Goal: Check status: Check status

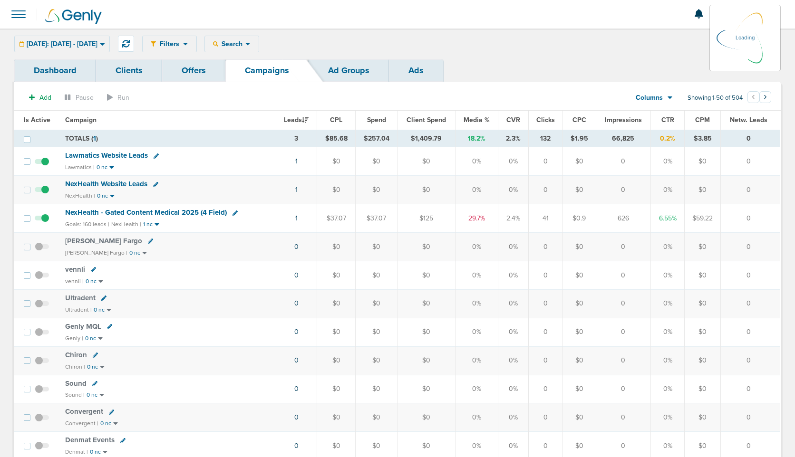
click at [63, 44] on div "[DATE]: [DATE] - [DATE] [DATE] [DATE] Last 7 Days Last 14 Days This Month Last …" at bounding box center [62, 44] width 96 height 17
click at [85, 42] on span "[DATE]: [DATE] - [DATE]" at bounding box center [62, 44] width 71 height 7
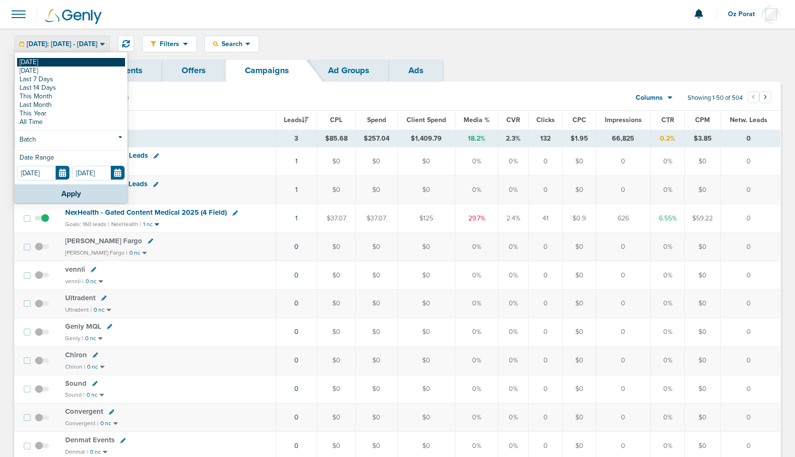
click at [34, 60] on link "[DATE]" at bounding box center [71, 62] width 108 height 9
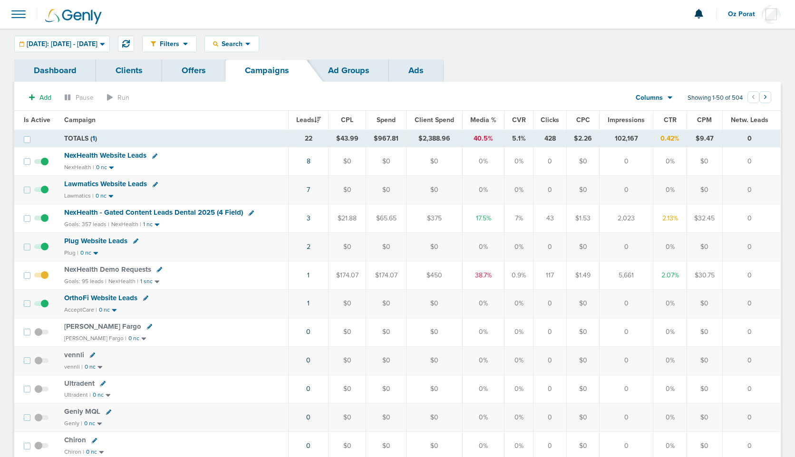
click at [386, 119] on span "Spend" at bounding box center [385, 120] width 19 height 8
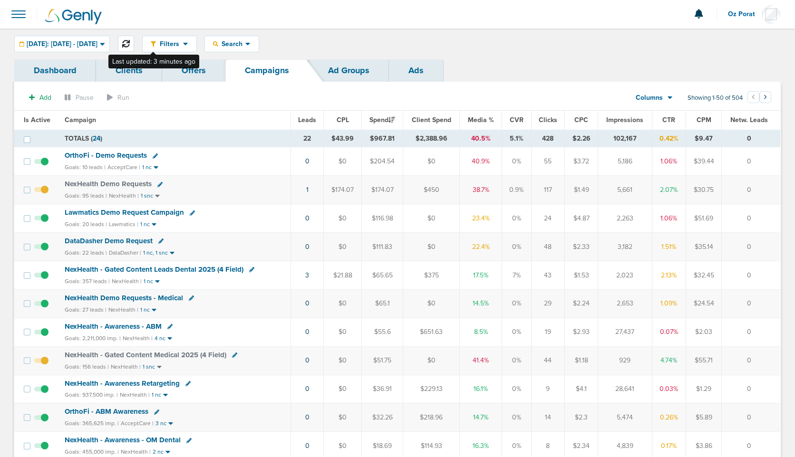
click at [130, 41] on icon at bounding box center [126, 44] width 8 height 8
click at [298, 122] on span "Leads" at bounding box center [307, 120] width 18 height 8
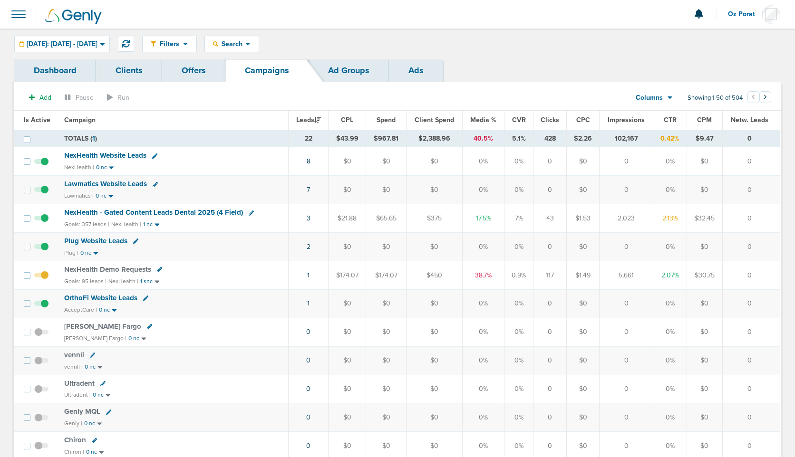
click at [111, 155] on span "NexHealth Website Leads" at bounding box center [105, 155] width 82 height 9
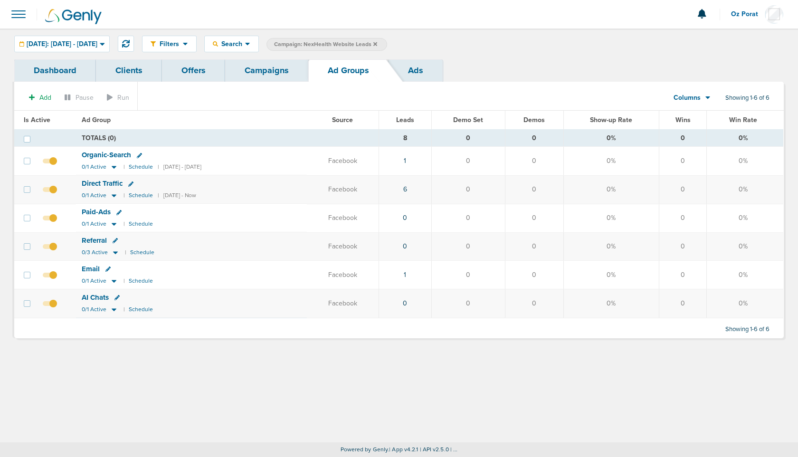
click at [271, 72] on link "Campaigns" at bounding box center [266, 70] width 83 height 22
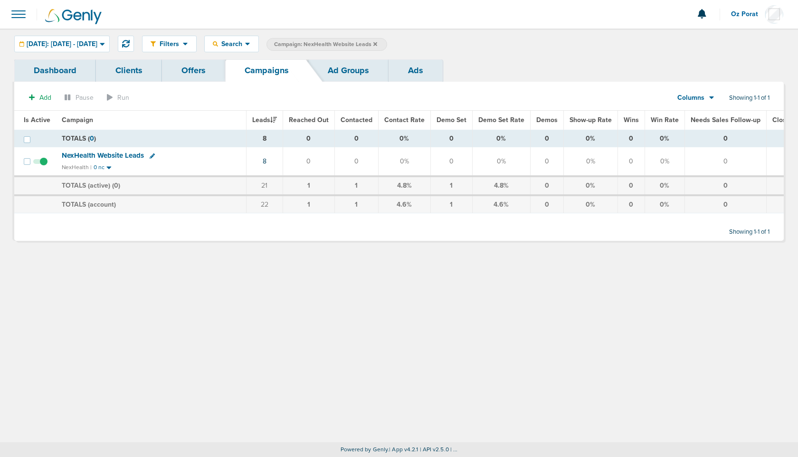
click at [377, 45] on icon at bounding box center [376, 44] width 4 height 6
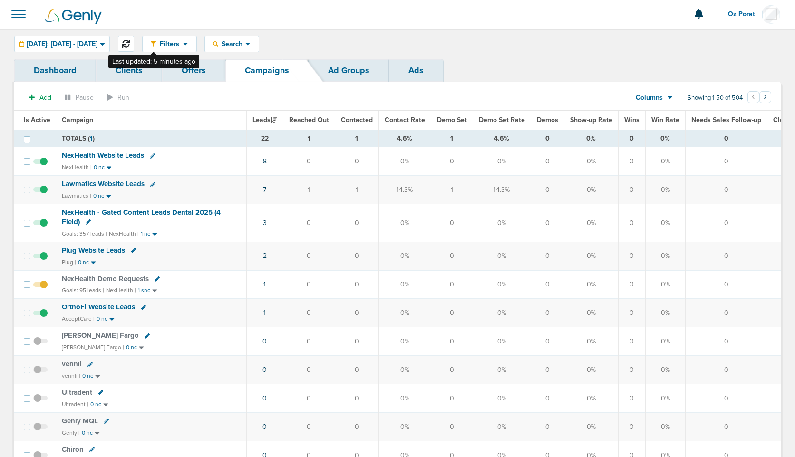
click at [134, 42] on button at bounding box center [126, 44] width 16 height 16
click at [134, 47] on button at bounding box center [126, 44] width 16 height 16
